Goal: Task Accomplishment & Management: Manage account settings

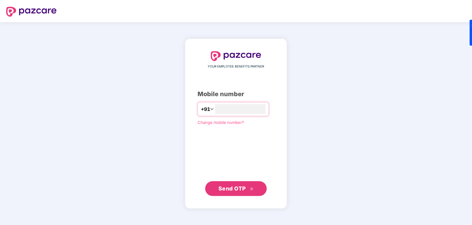
type input "**********"
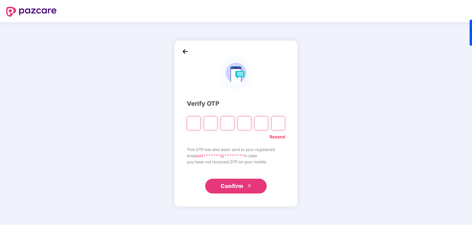
click at [244, 158] on span "email jald*******@******** in case" at bounding box center [236, 155] width 98 height 6
click at [196, 125] on input "Please enter verification code. Digit 1" at bounding box center [194, 123] width 14 height 14
type input "*"
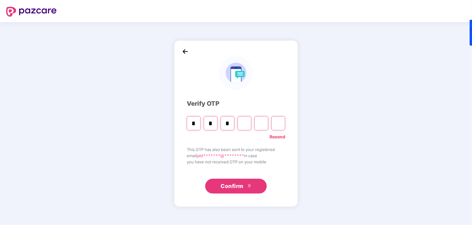
type input "*"
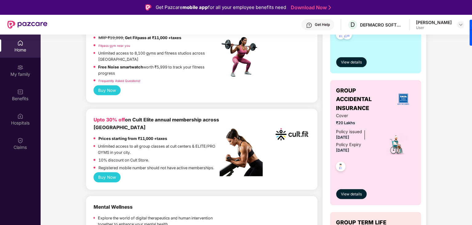
scroll to position [188, 0]
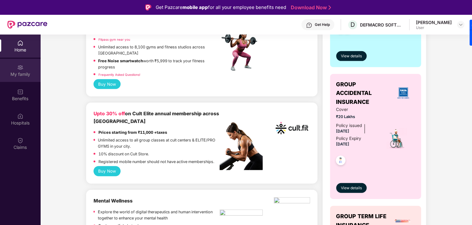
click at [29, 73] on div "My family" at bounding box center [20, 74] width 41 height 6
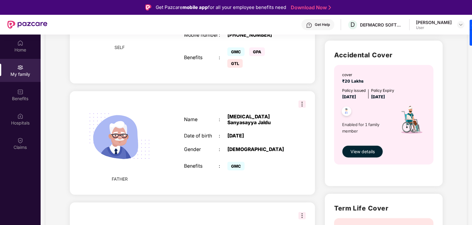
scroll to position [189, 0]
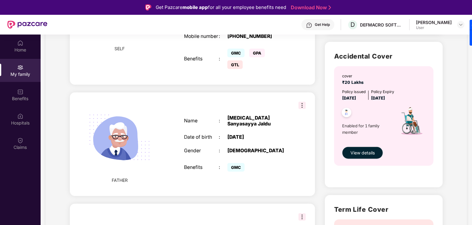
click at [301, 102] on img at bounding box center [301, 105] width 7 height 7
click at [316, 102] on span "Remove" at bounding box center [316, 104] width 16 height 7
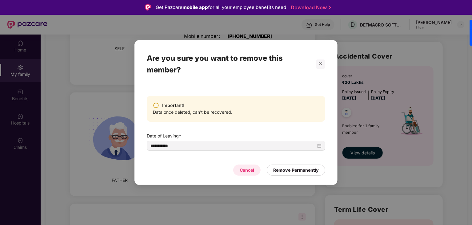
click at [249, 169] on div "Cancel" at bounding box center [247, 169] width 14 height 7
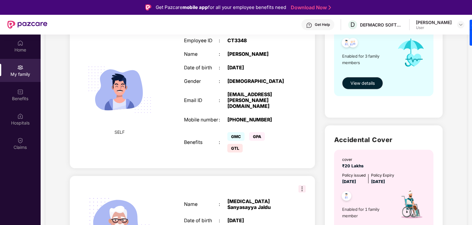
scroll to position [118, 0]
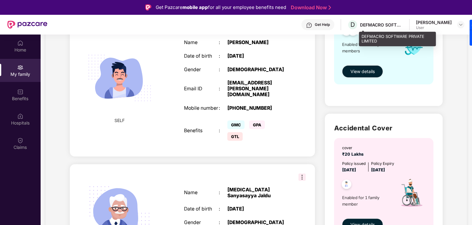
click at [395, 25] on div "DEFMACRO SOFTWARE PRIVATE LIMITED" at bounding box center [381, 25] width 43 height 6
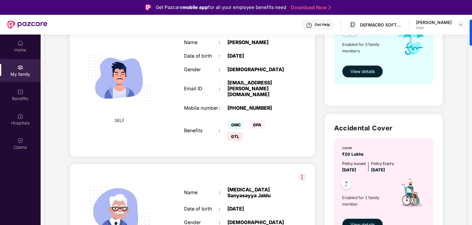
click at [433, 24] on div "[PERSON_NAME]" at bounding box center [434, 22] width 36 height 6
click at [459, 26] on div "[PERSON_NAME] User" at bounding box center [440, 24] width 49 height 11
click at [459, 26] on img at bounding box center [460, 24] width 5 height 5
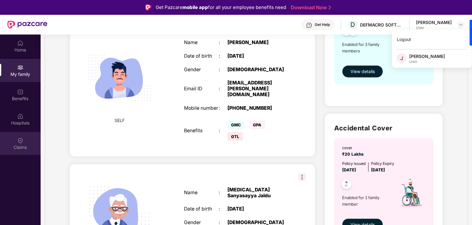
click at [19, 142] on img at bounding box center [20, 140] width 6 height 6
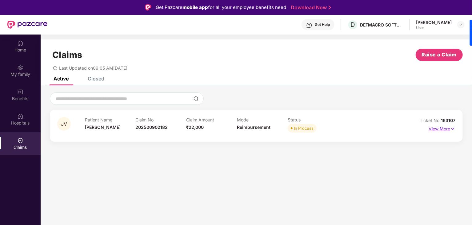
click at [435, 129] on p "View More" at bounding box center [442, 128] width 27 height 8
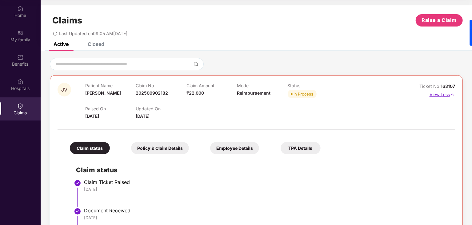
click at [442, 94] on p "View Less" at bounding box center [442, 94] width 26 height 8
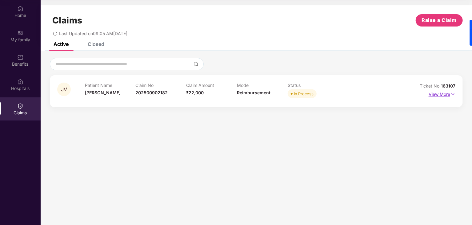
click at [449, 91] on p "View More" at bounding box center [442, 93] width 27 height 8
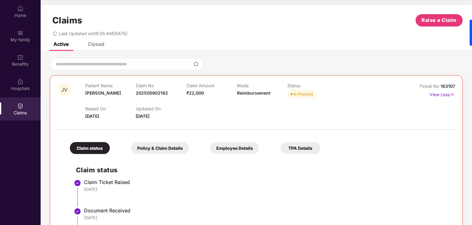
click at [309, 150] on div "TPA Details" at bounding box center [301, 148] width 40 height 12
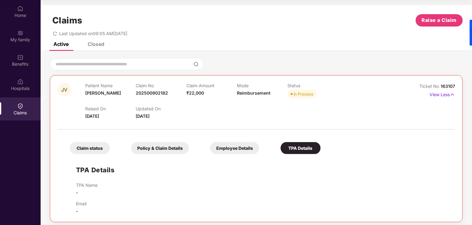
scroll to position [3, 0]
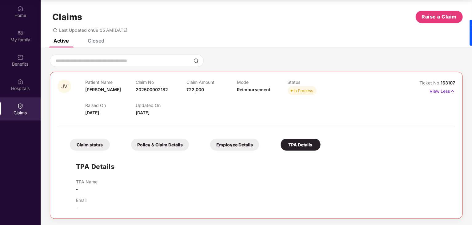
click at [100, 147] on div "Claim status" at bounding box center [90, 144] width 40 height 12
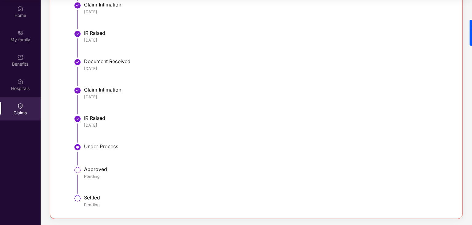
scroll to position [0, 0]
